Goal: Navigation & Orientation: Find specific page/section

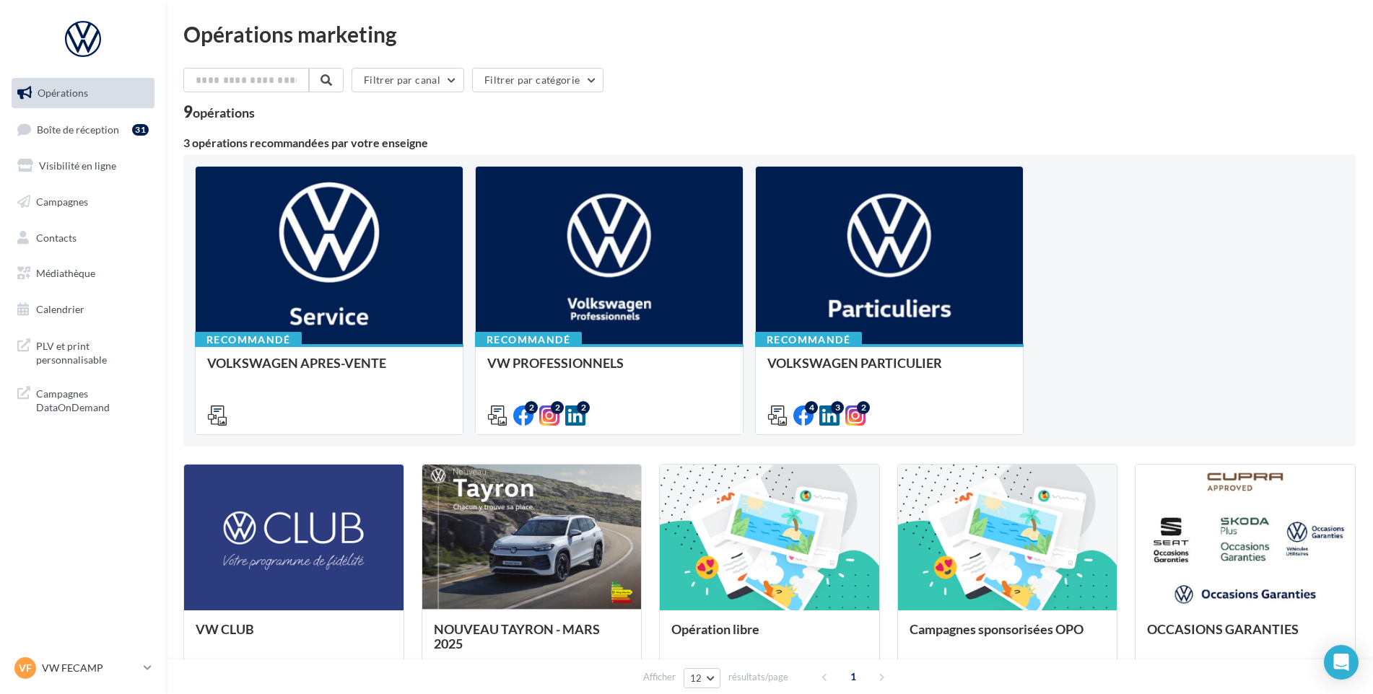
click at [71, 146] on ul "Opérations Boîte de réception 31 Visibilité en ligne Campagnes Contacts Médiath…" at bounding box center [83, 201] width 154 height 258
click at [74, 122] on link "Boîte de réception 31" at bounding box center [83, 129] width 149 height 31
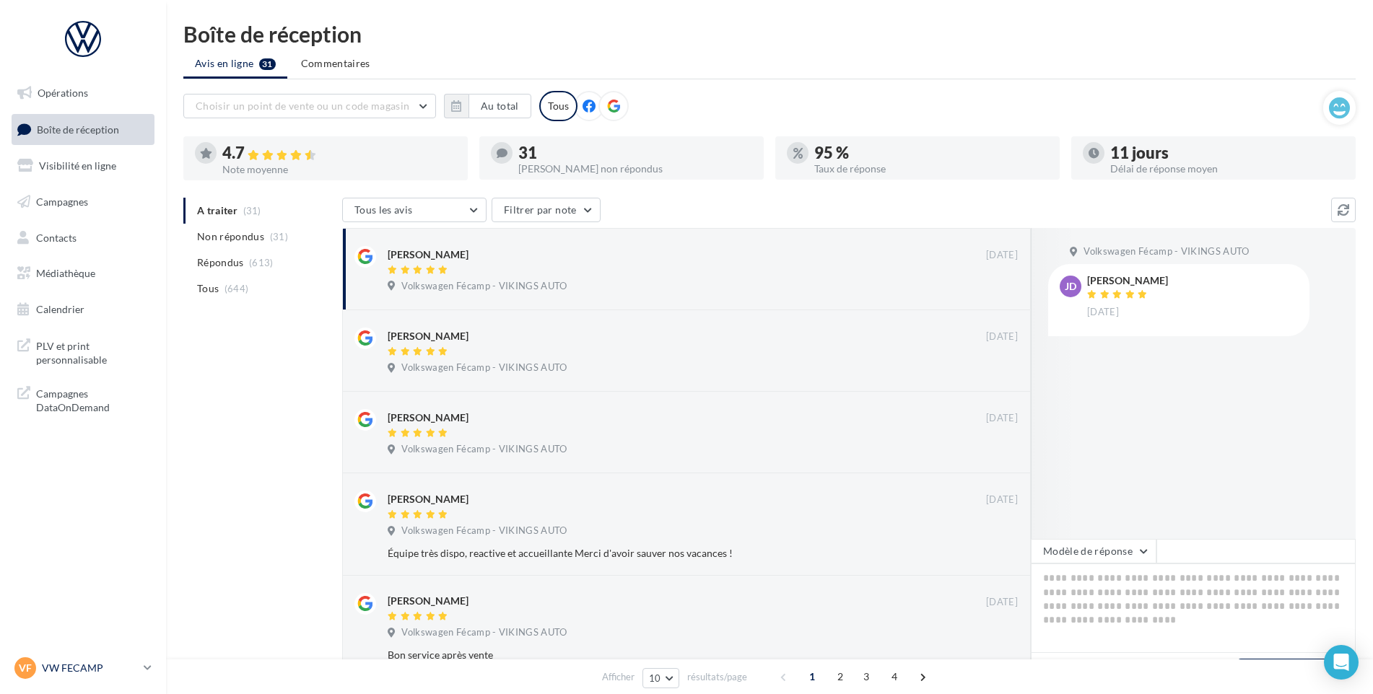
click at [71, 673] on p "VW FECAMP" at bounding box center [90, 668] width 96 height 14
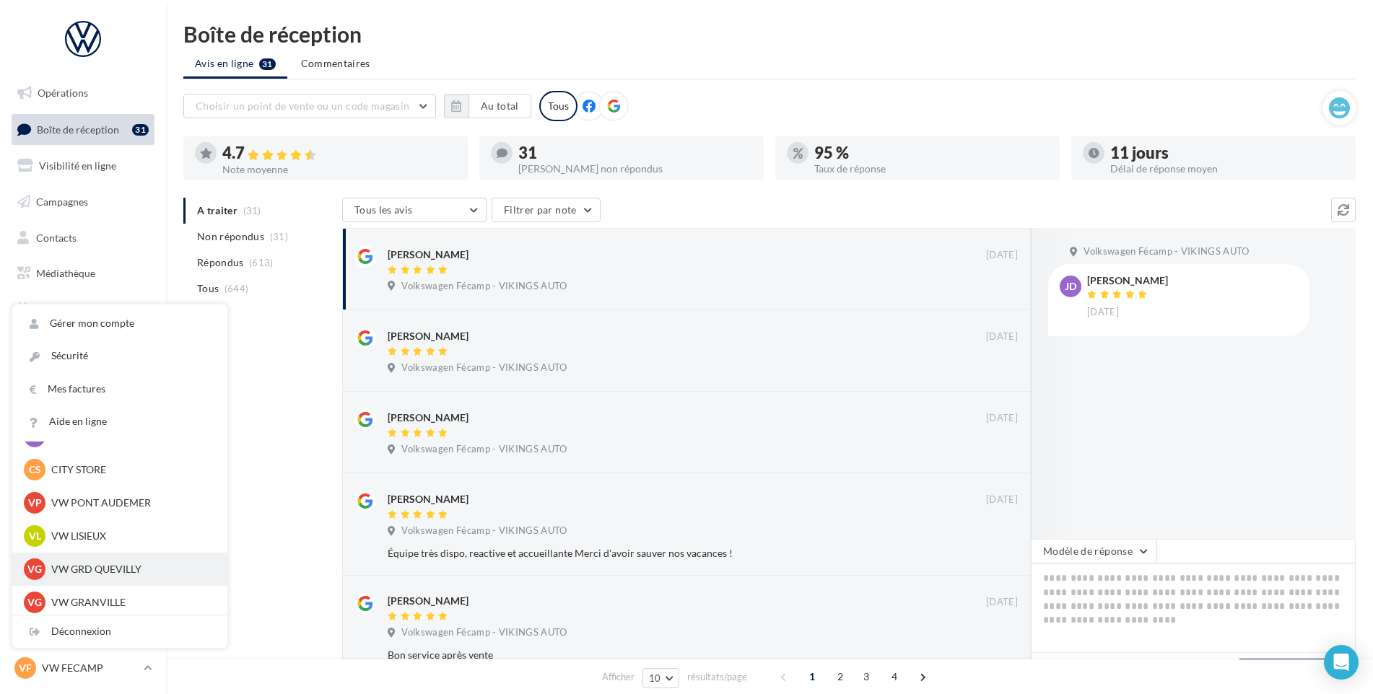
scroll to position [104, 0]
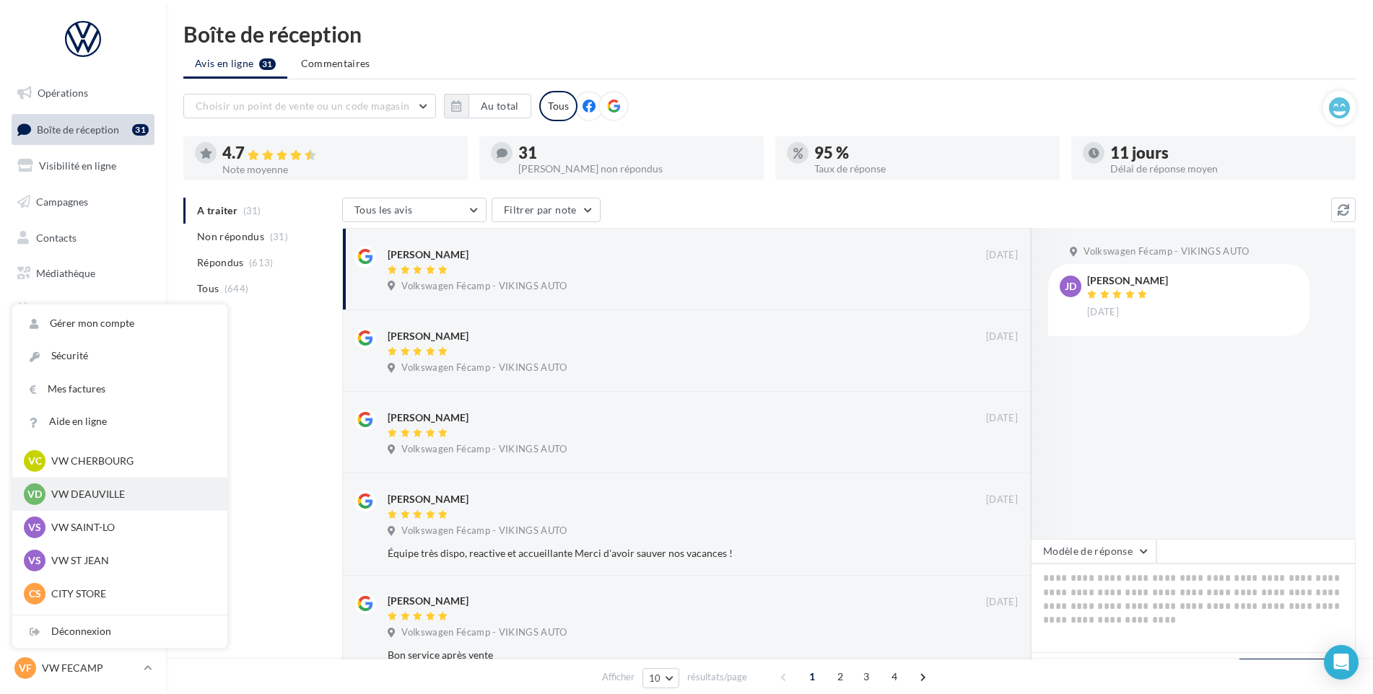
click at [98, 497] on p "VW DEAUVILLE" at bounding box center [130, 494] width 159 height 14
